Goal: Task Accomplishment & Management: Complete application form

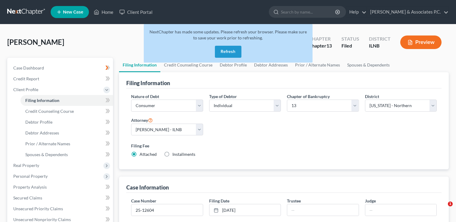
select select "1"
select select "0"
select select "3"
select select "25"
select select "0"
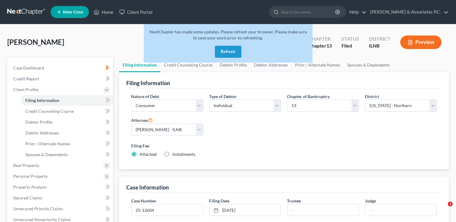
select select "14"
click at [231, 49] on button "Refresh" at bounding box center [228, 52] width 27 height 12
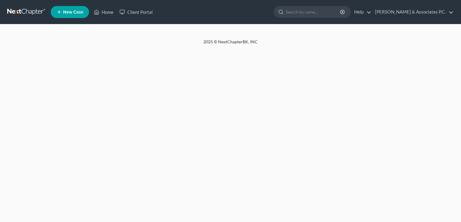
select select "1"
select select "0"
select select "3"
select select "14"
